Goal: Task Accomplishment & Management: Manage account settings

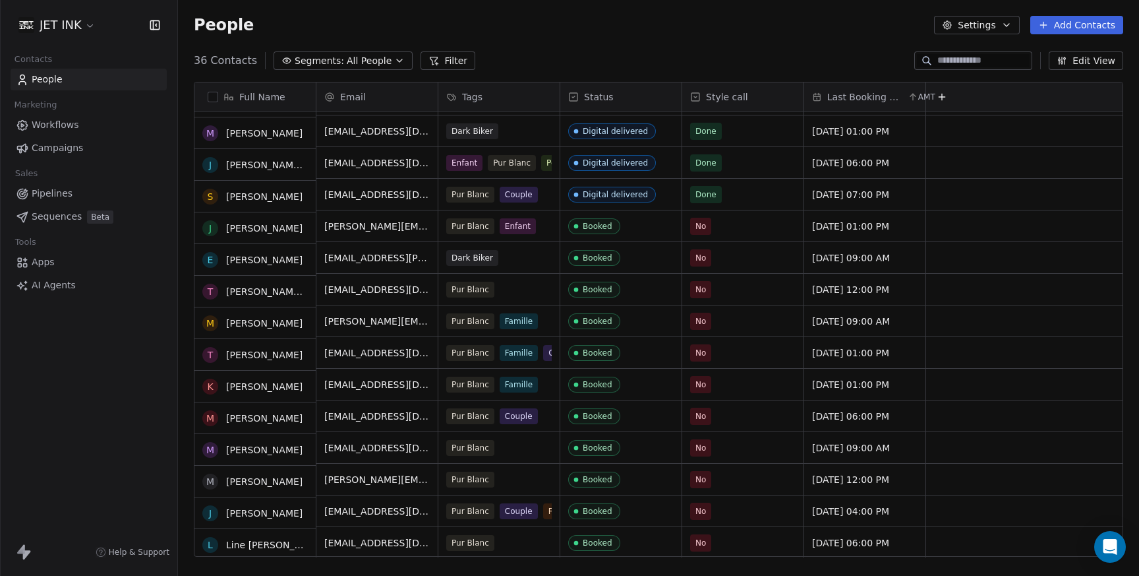
scroll to position [92, 0]
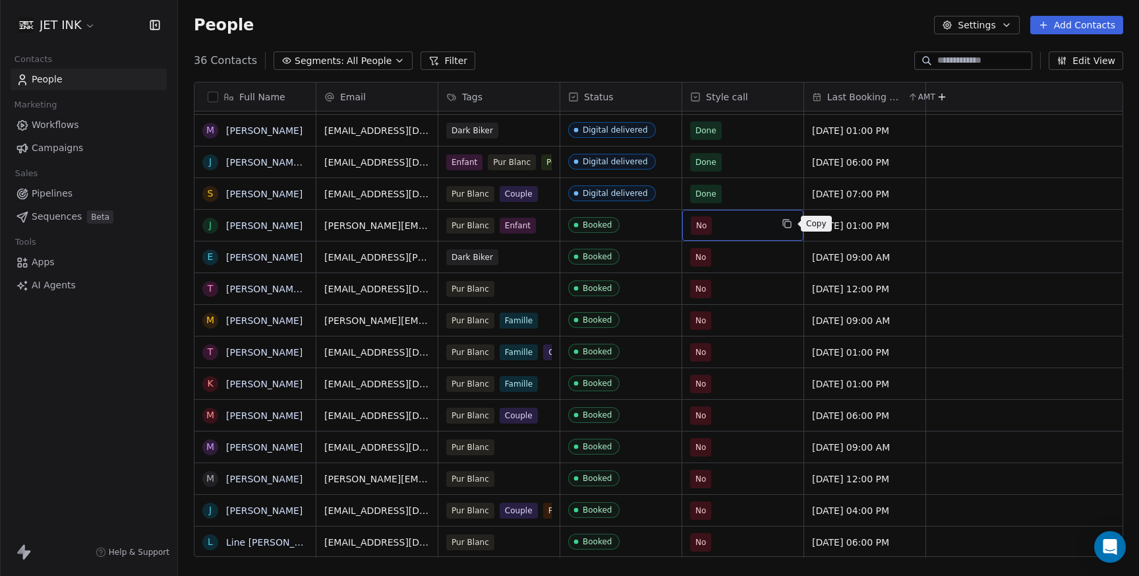
click at [787, 226] on icon "grid" at bounding box center [787, 223] width 11 height 11
click at [702, 228] on span "No" at bounding box center [701, 225] width 11 height 13
click at [704, 226] on span "No" at bounding box center [701, 225] width 11 height 13
click at [785, 221] on icon "grid" at bounding box center [787, 223] width 11 height 11
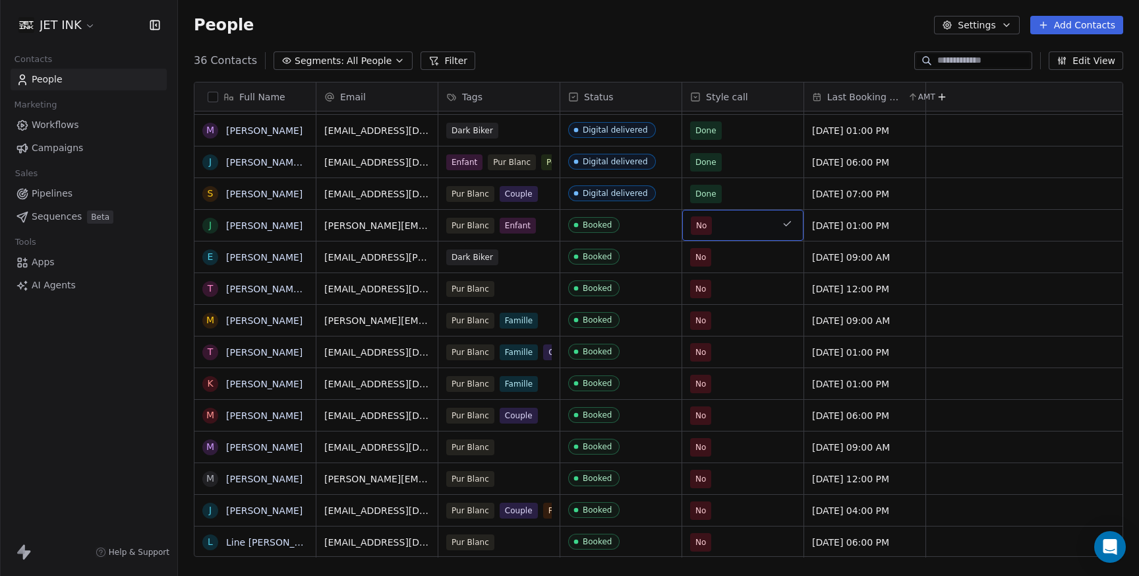
click at [766, 222] on span "No" at bounding box center [731, 225] width 80 height 18
click at [695, 97] on icon at bounding box center [695, 96] width 3 height 1
click at [695, 97] on html "JET INK Contacts People Marketing Workflows Campaigns Sales Pipelines Sequences…" at bounding box center [569, 288] width 1139 height 576
click at [702, 57] on div "36 Contacts Segments: All People Filter Edit View" at bounding box center [658, 60] width 961 height 21
click at [700, 230] on span "No" at bounding box center [701, 225] width 11 height 13
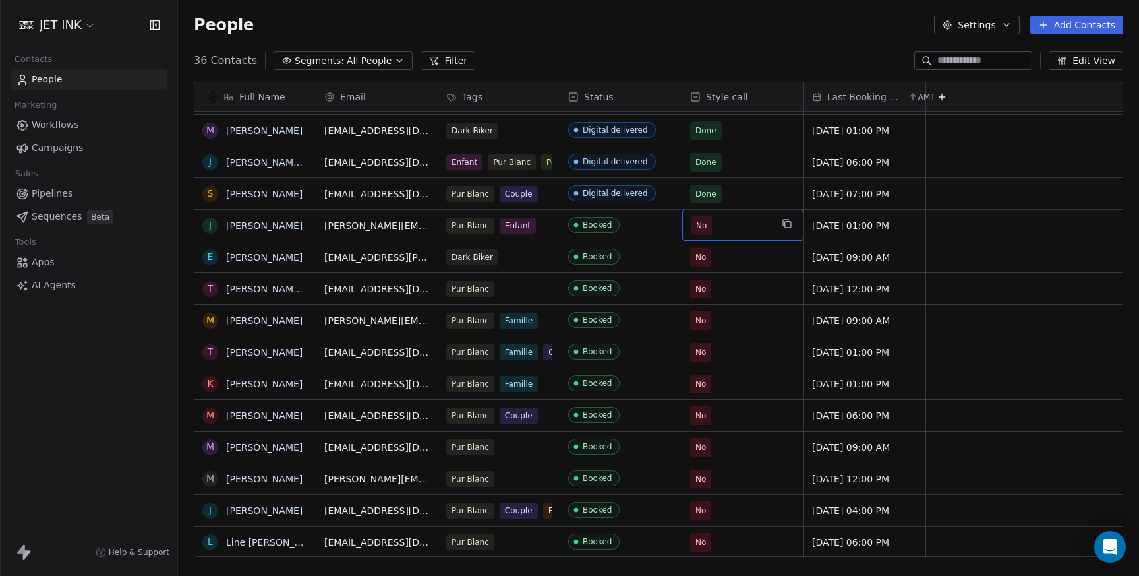
click at [700, 230] on span "No" at bounding box center [701, 225] width 11 height 13
click at [680, 40] on html "JET INK Contacts People Marketing Workflows Campaigns Sales Pipelines Sequences…" at bounding box center [569, 288] width 1139 height 576
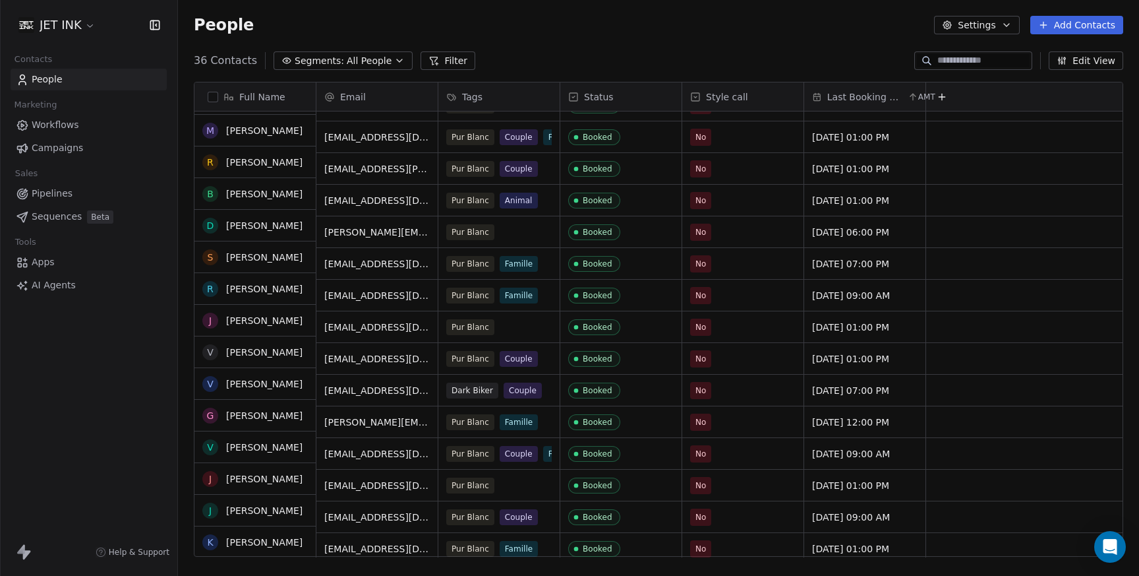
scroll to position [615, 0]
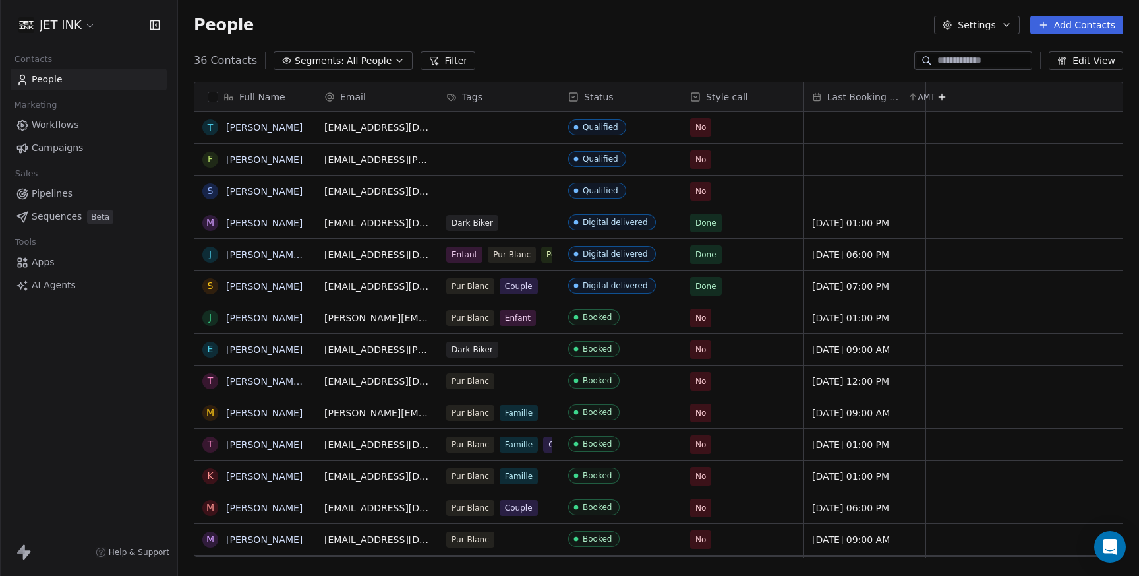
click at [583, 42] on div "People Settings Add Contacts" at bounding box center [658, 25] width 961 height 50
